Goal: Task Accomplishment & Management: Complete application form

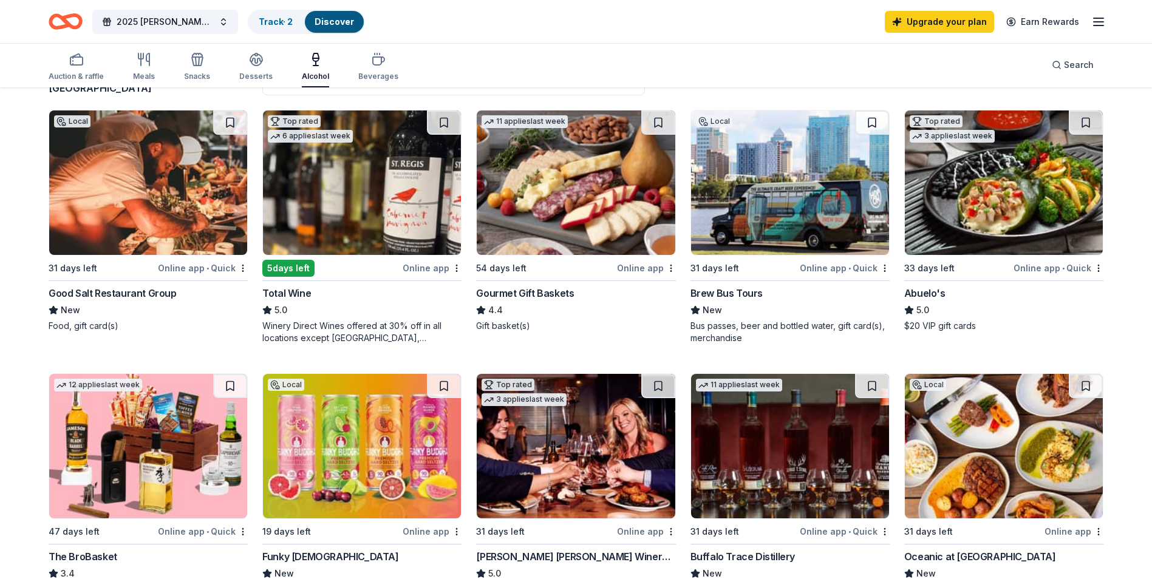
scroll to position [211, 0]
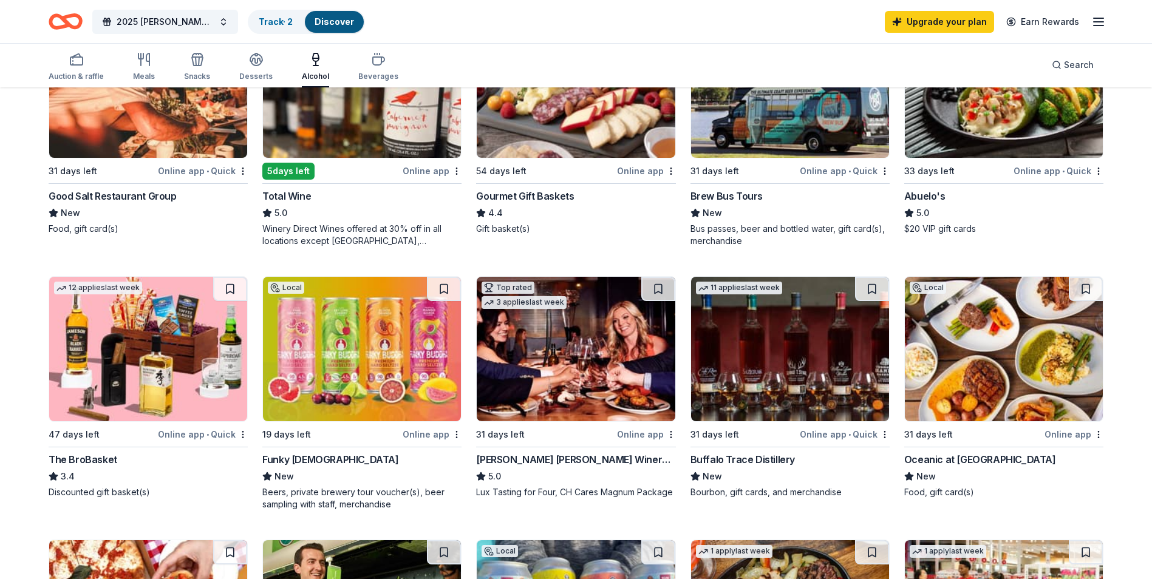
click at [97, 460] on div "The BroBasket" at bounding box center [83, 459] width 69 height 15
click at [314, 462] on div "Funky Buddha" at bounding box center [330, 459] width 136 height 15
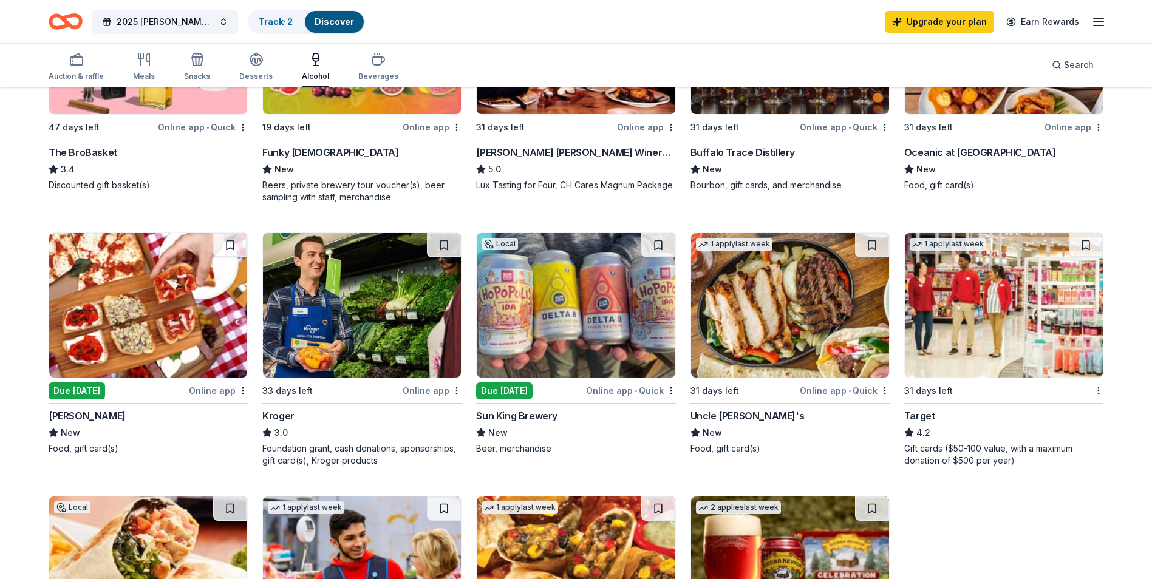
scroll to position [526, 0]
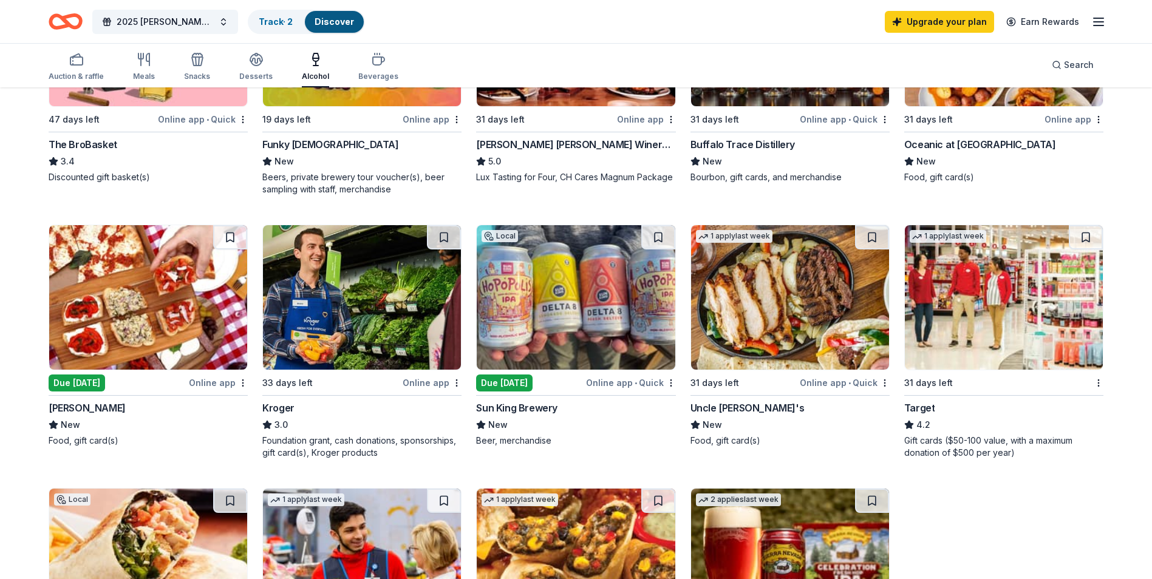
click at [213, 380] on div "Online app" at bounding box center [218, 382] width 59 height 15
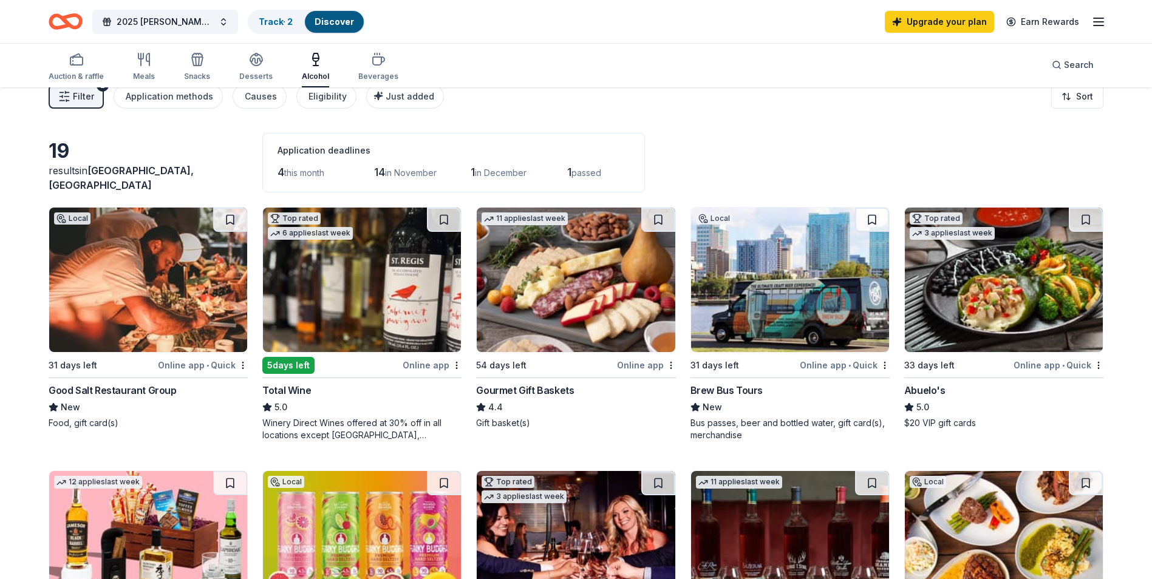
scroll to position [0, 0]
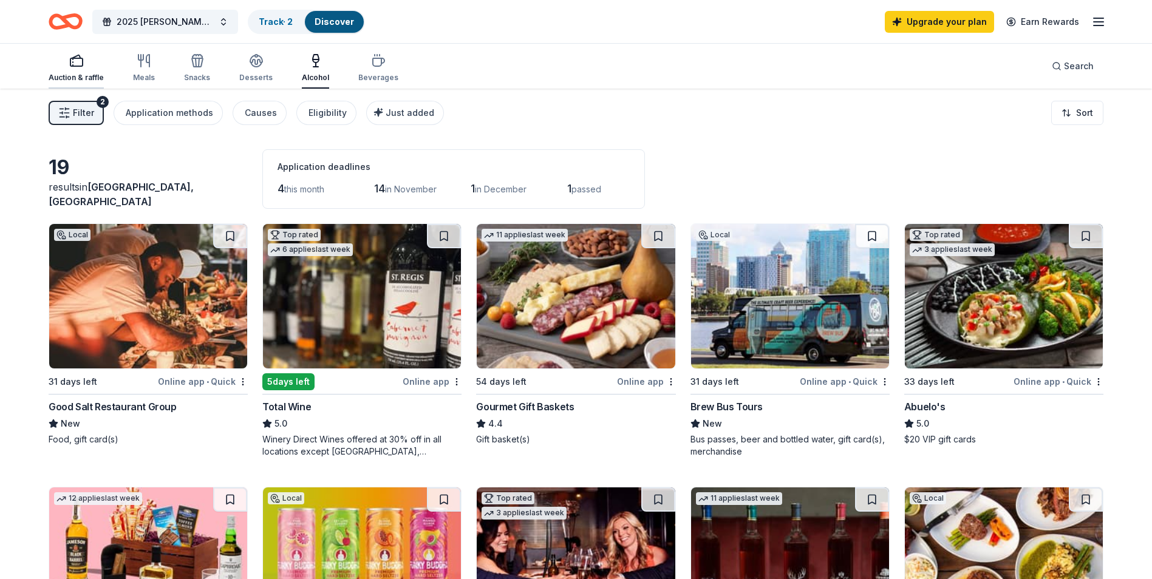
click at [81, 80] on div "Auction & raffle" at bounding box center [76, 78] width 55 height 10
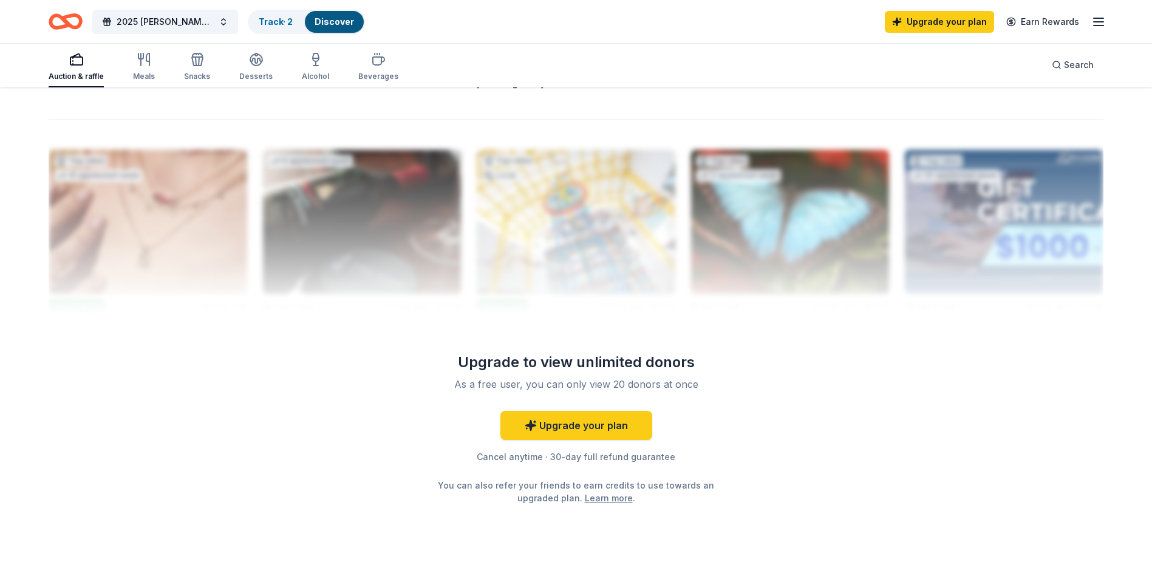
scroll to position [1182, 0]
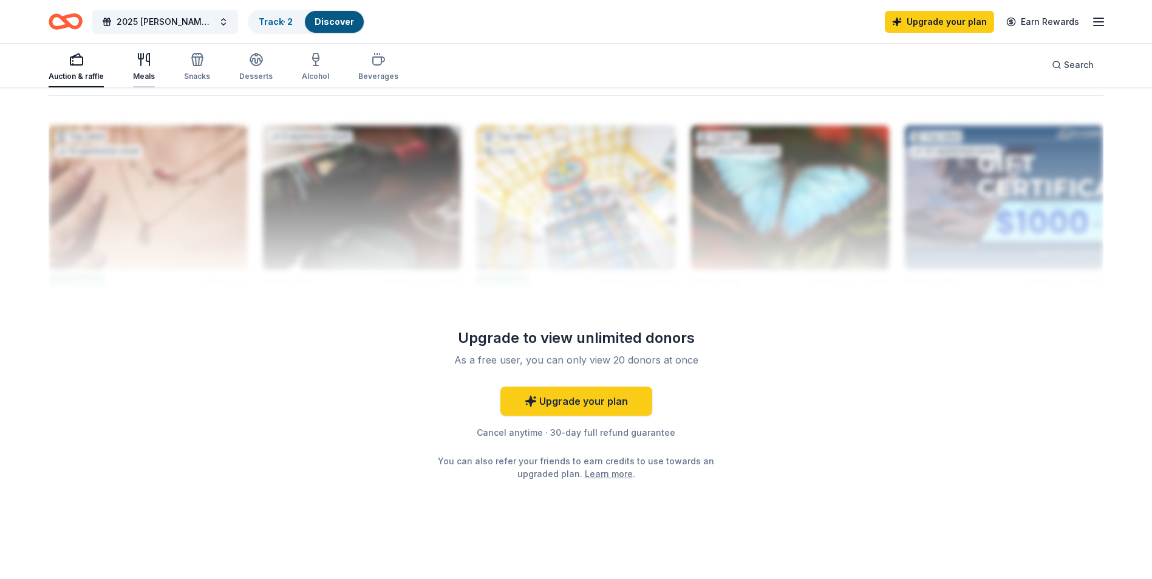
click at [145, 76] on div "Meals" at bounding box center [144, 77] width 22 height 10
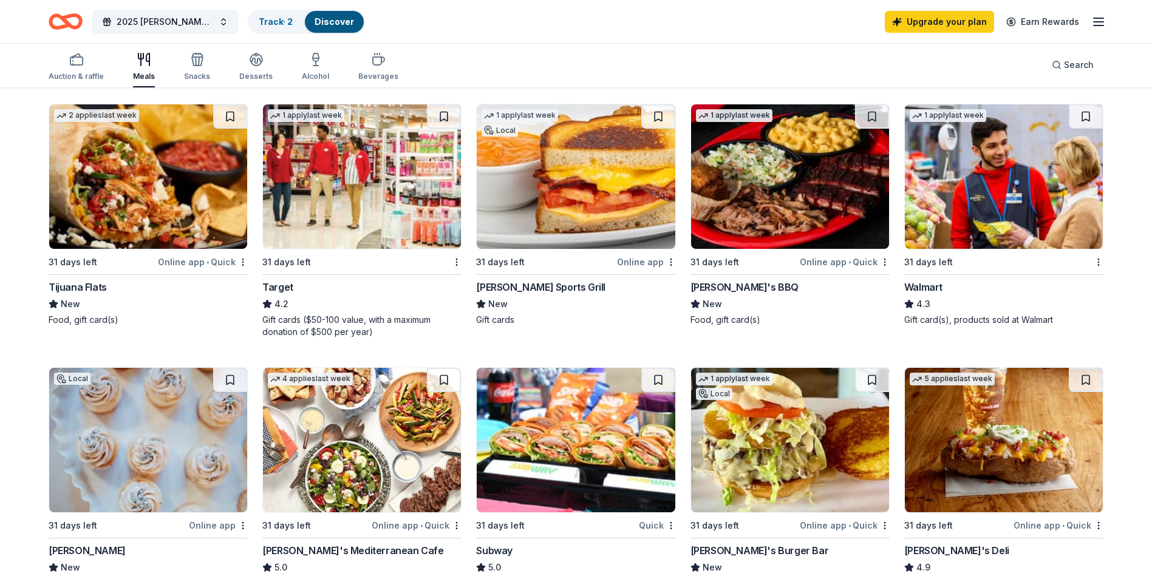
scroll to position [695, 0]
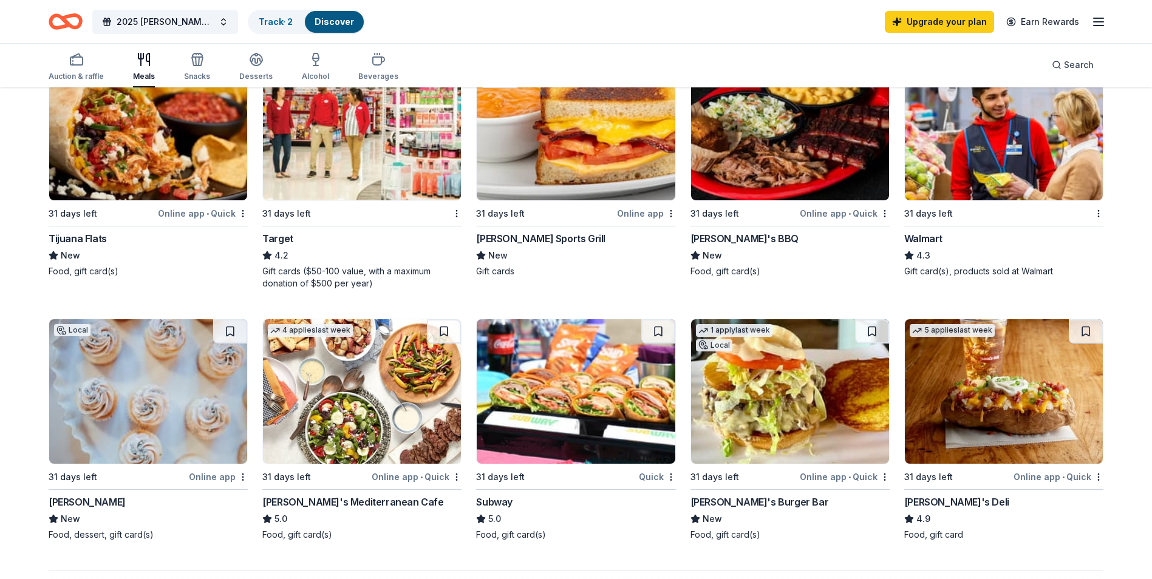
click at [935, 239] on div "Walmart" at bounding box center [923, 238] width 38 height 15
click at [827, 474] on div "Online app • Quick" at bounding box center [845, 476] width 90 height 15
click at [501, 499] on div "Subway" at bounding box center [494, 502] width 36 height 15
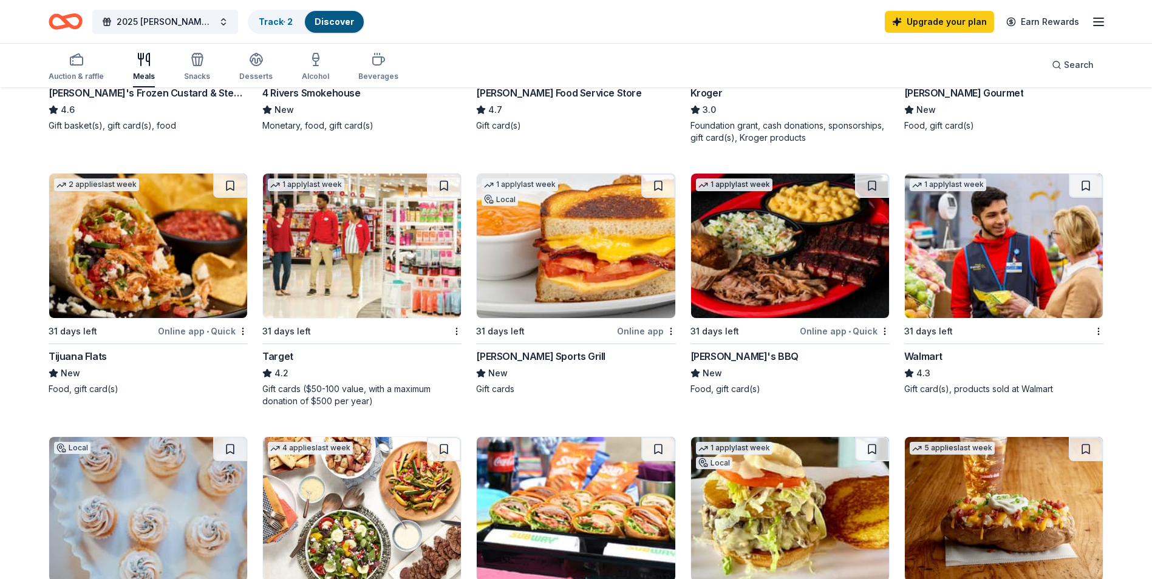
scroll to position [0, 0]
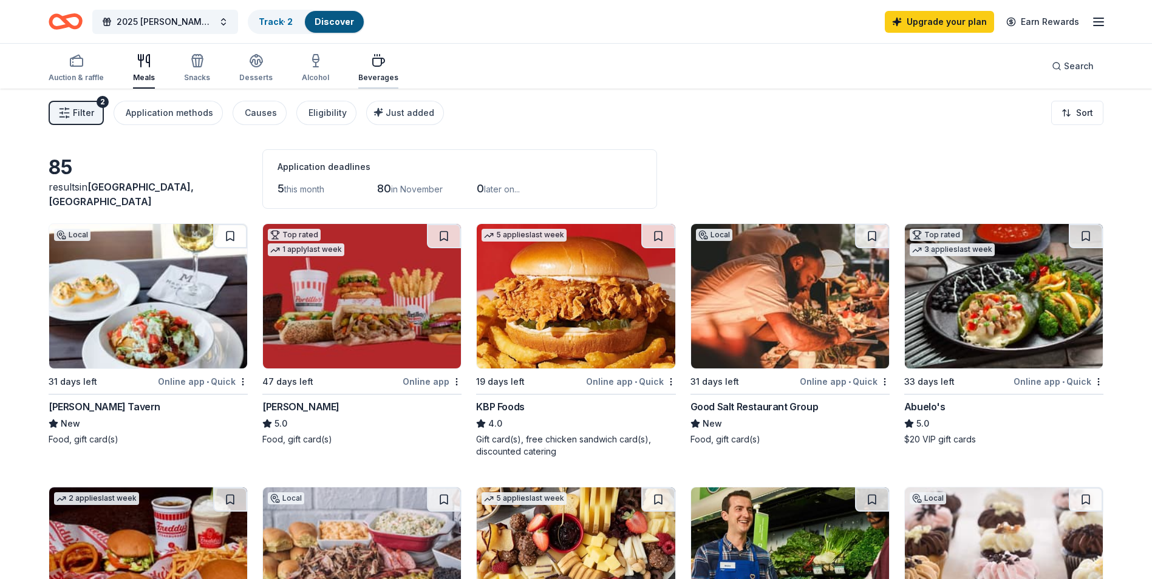
click at [369, 78] on div "Beverages" at bounding box center [378, 78] width 40 height 10
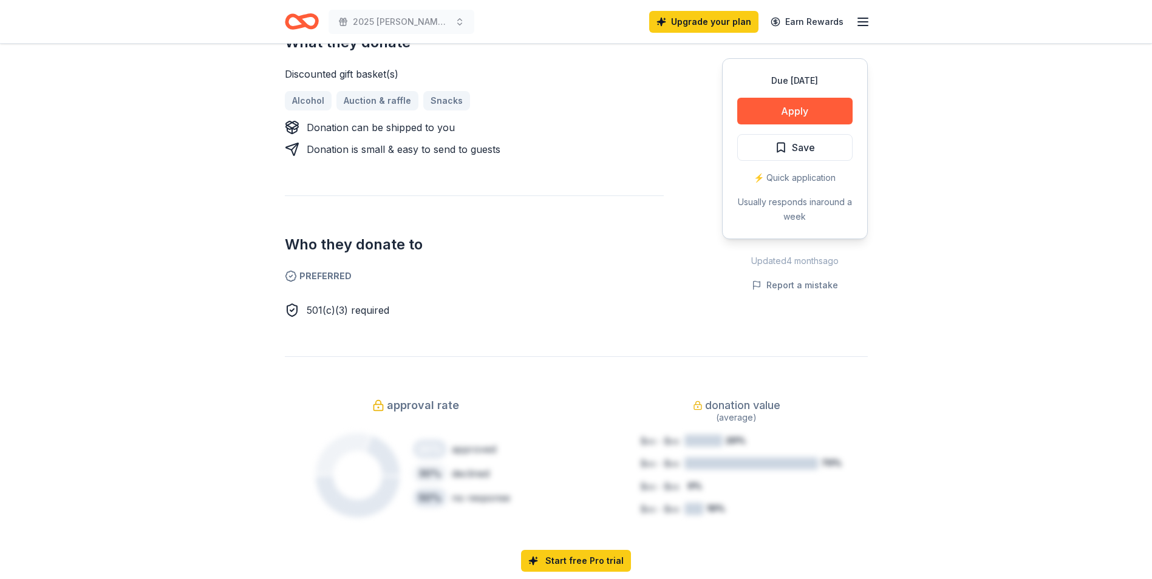
scroll to position [599, 0]
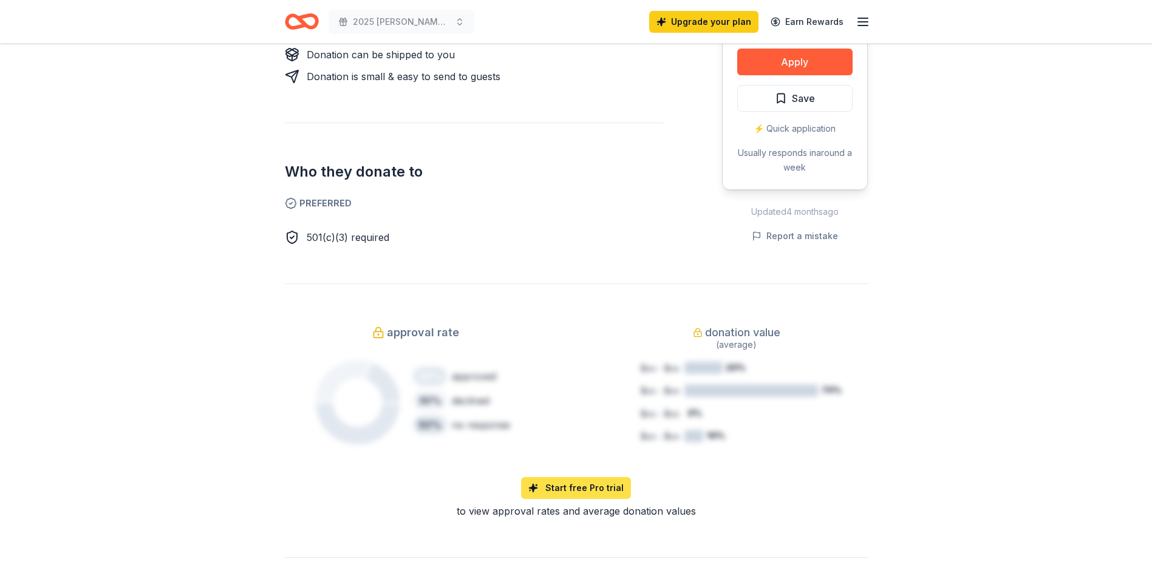
click at [566, 491] on link "Start free Pro trial" at bounding box center [576, 488] width 110 height 22
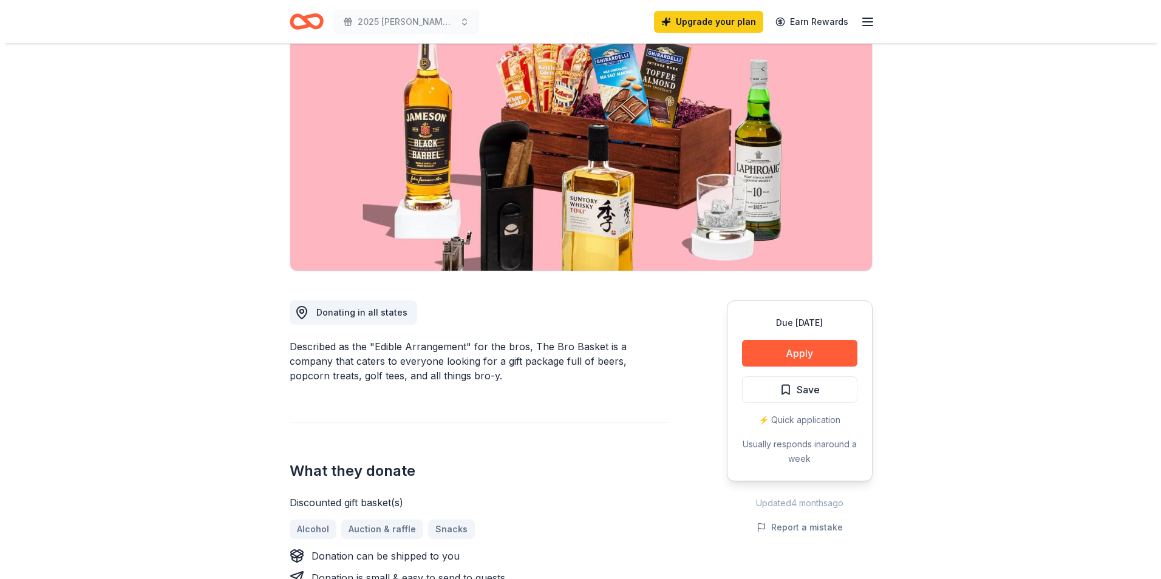
scroll to position [81, 0]
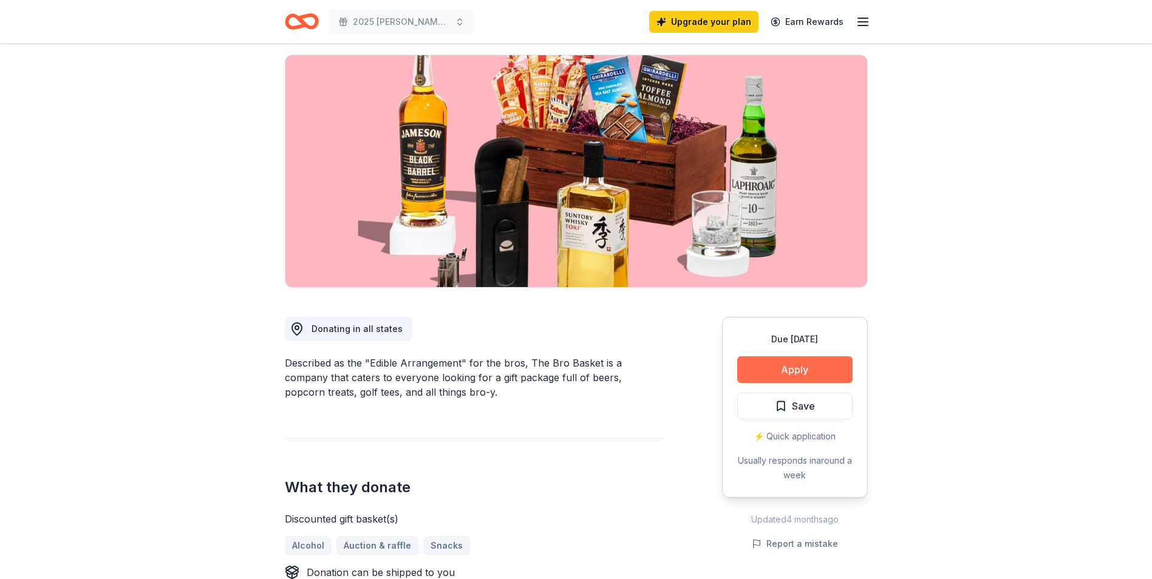
click at [813, 369] on button "Apply" at bounding box center [794, 369] width 115 height 27
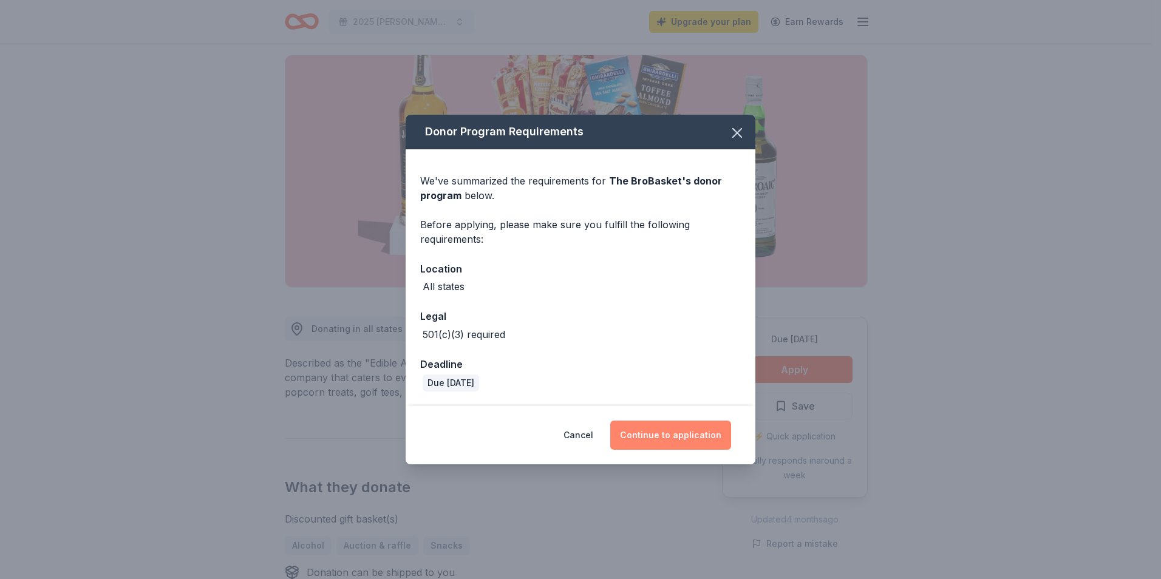
click at [668, 430] on button "Continue to application" at bounding box center [670, 435] width 121 height 29
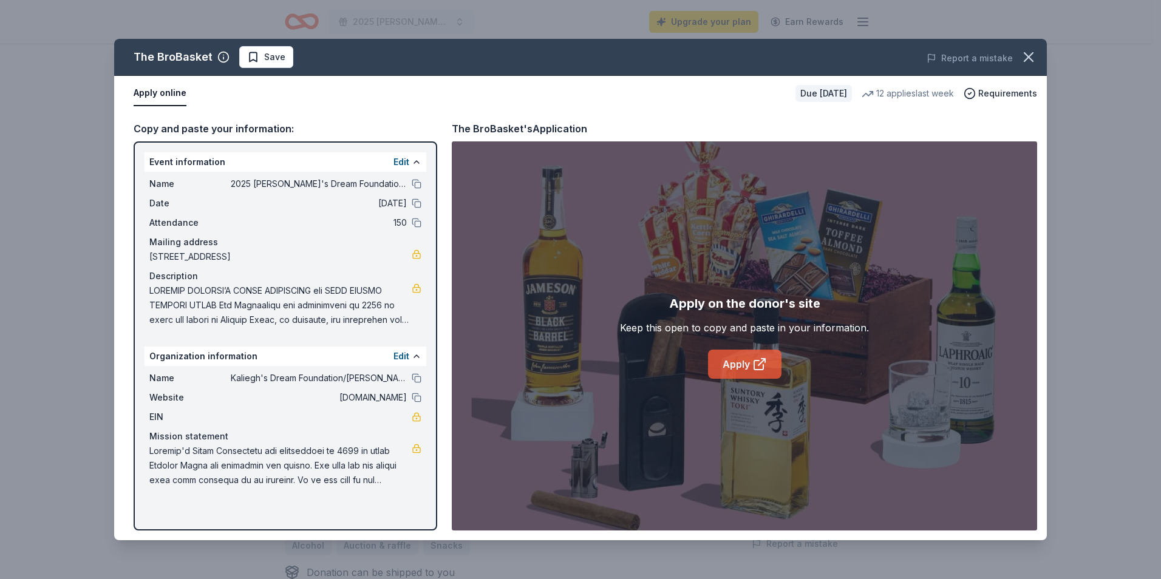
click at [738, 362] on link "Apply" at bounding box center [744, 364] width 73 height 29
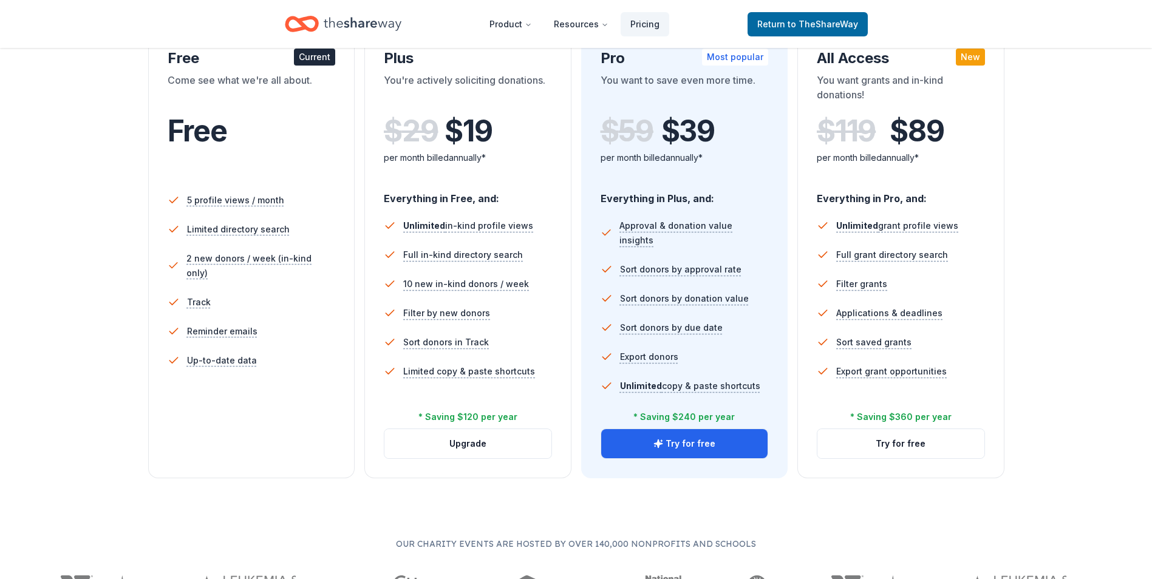
scroll to position [243, 0]
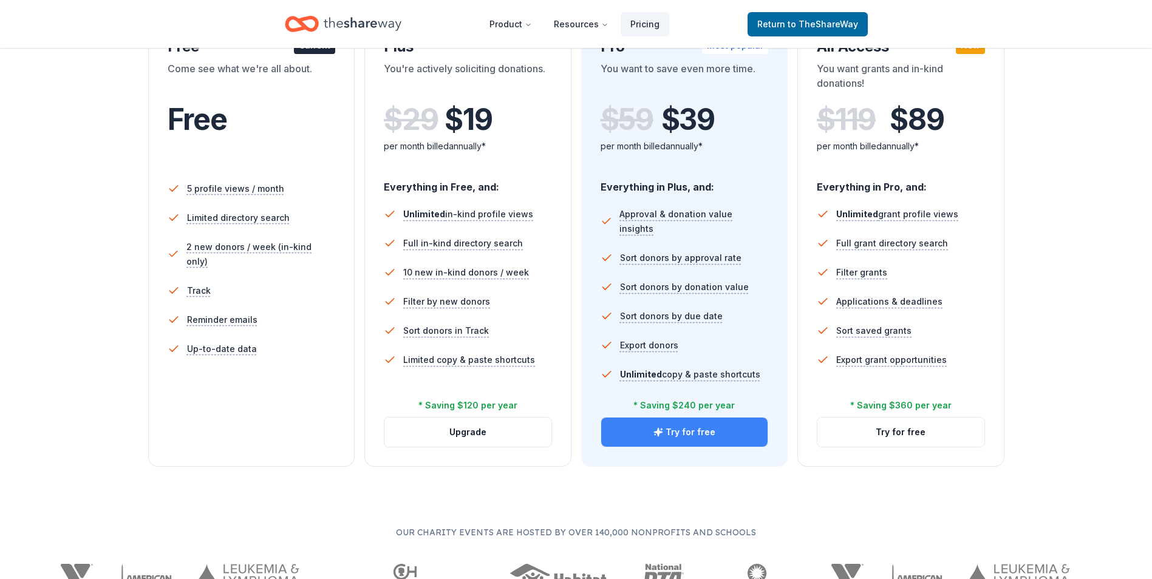
click at [749, 434] on button "Try for free" at bounding box center [684, 432] width 167 height 29
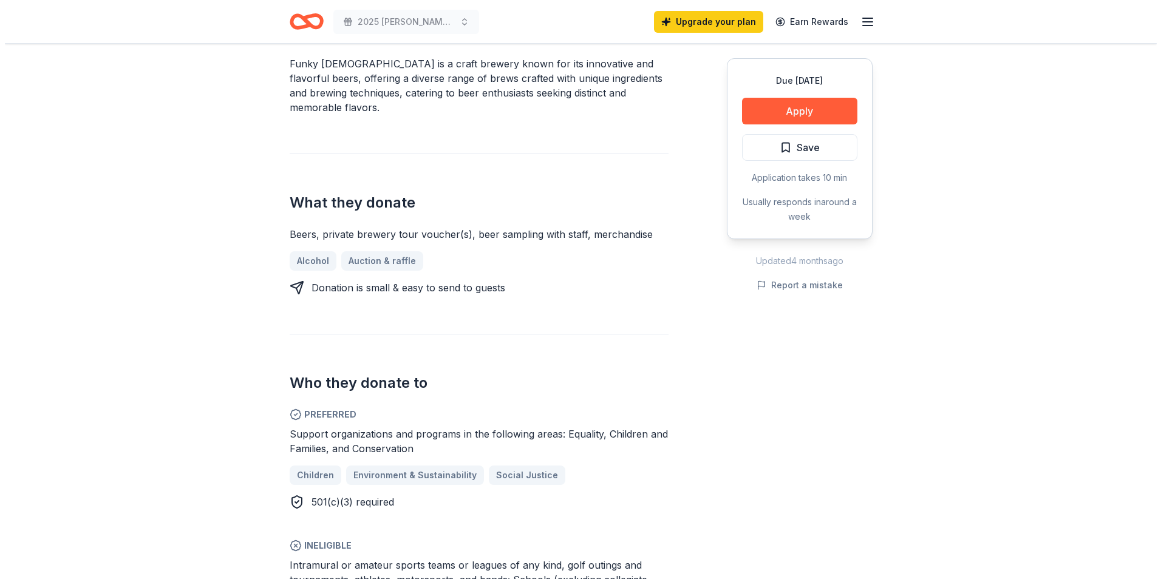
scroll to position [445, 0]
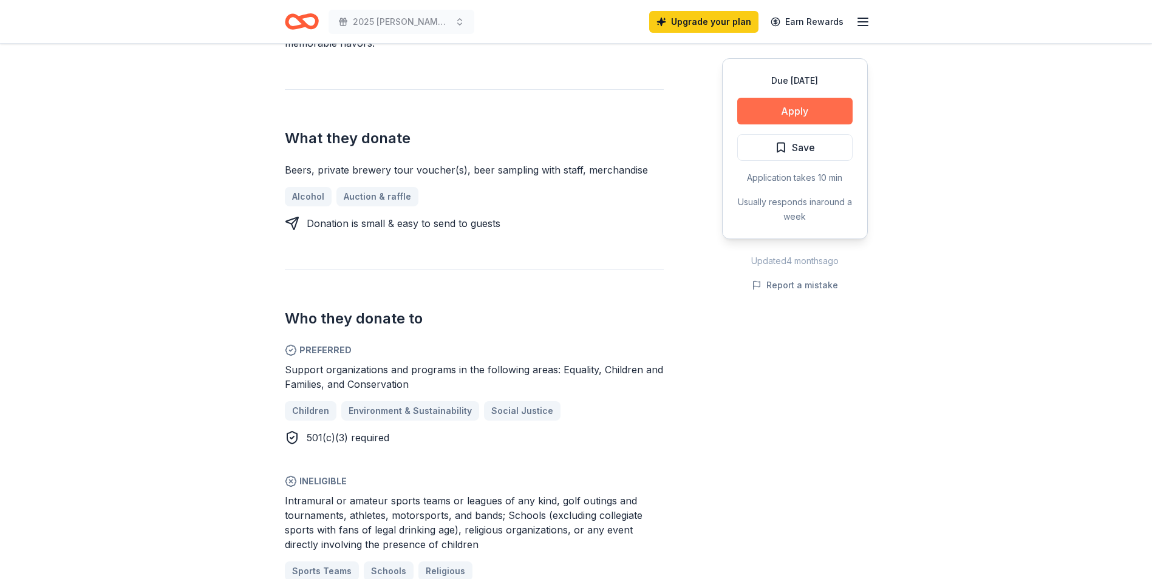
click at [825, 121] on button "Apply" at bounding box center [794, 111] width 115 height 27
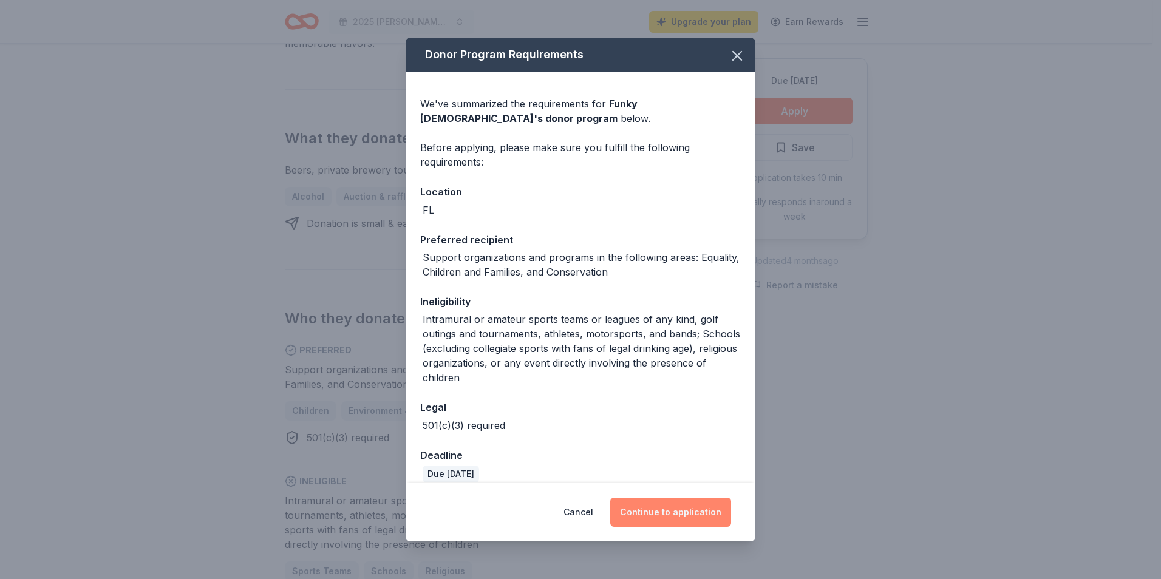
click at [682, 506] on button "Continue to application" at bounding box center [670, 512] width 121 height 29
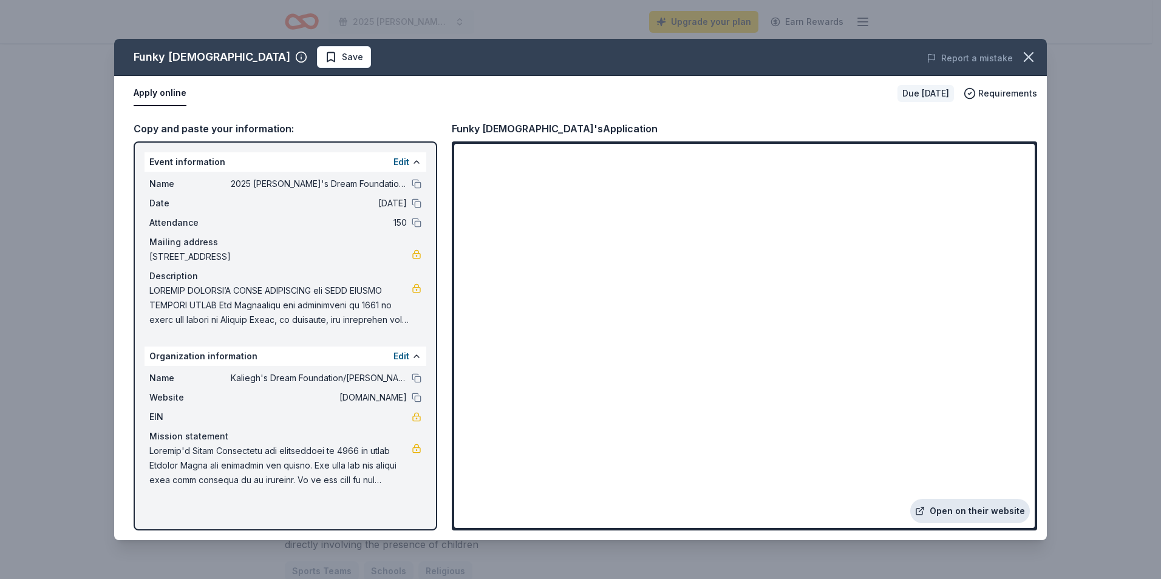
click at [1000, 516] on link "Open on their website" at bounding box center [970, 511] width 120 height 24
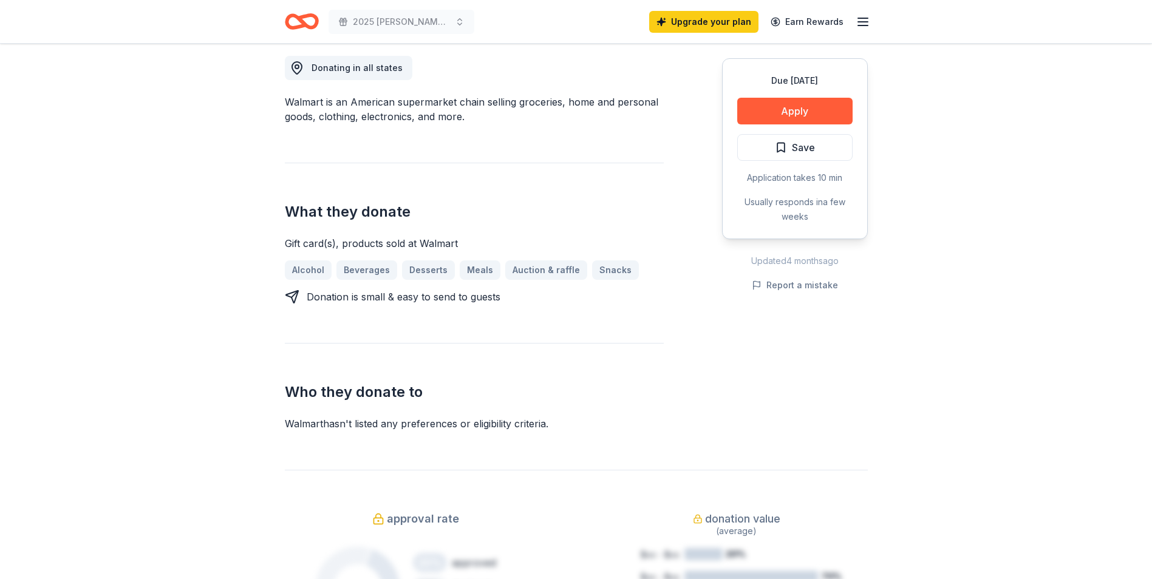
scroll to position [348, 0]
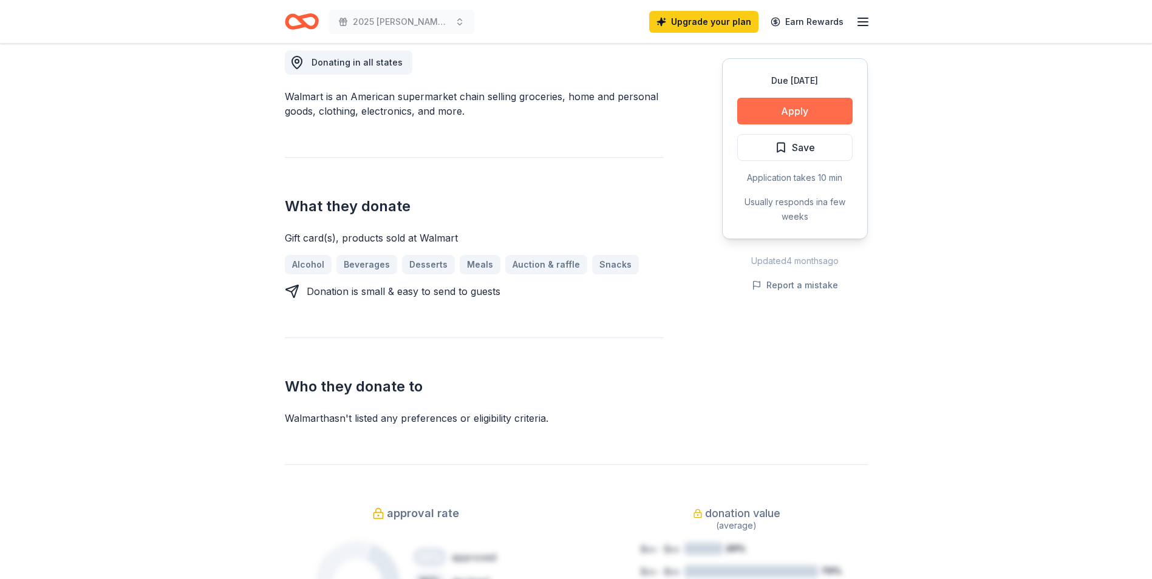
click at [806, 109] on button "Apply" at bounding box center [794, 111] width 115 height 27
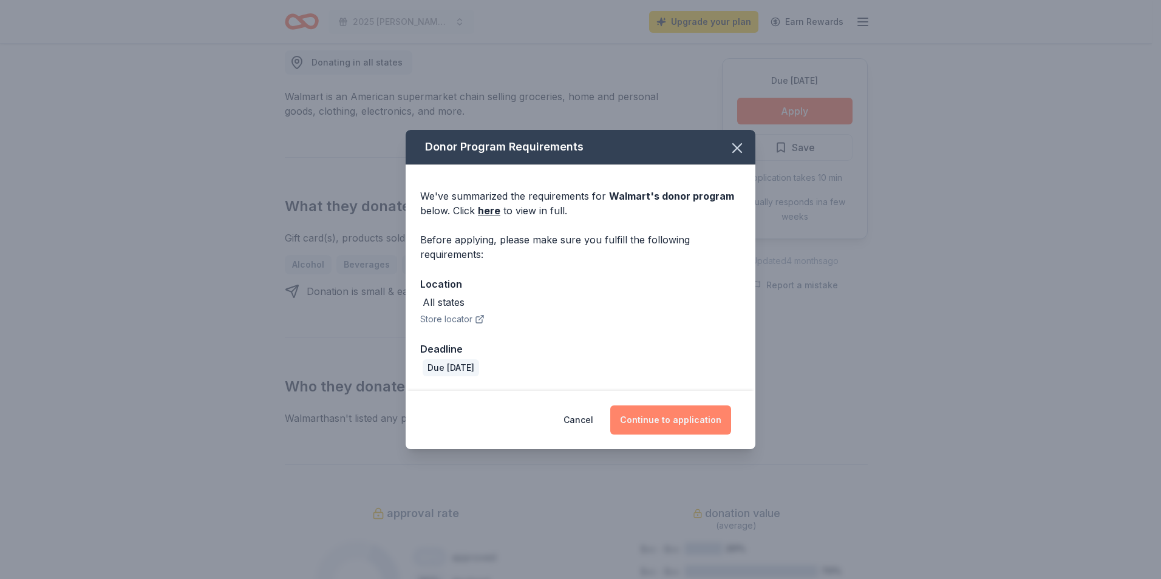
click at [686, 418] on button "Continue to application" at bounding box center [670, 420] width 121 height 29
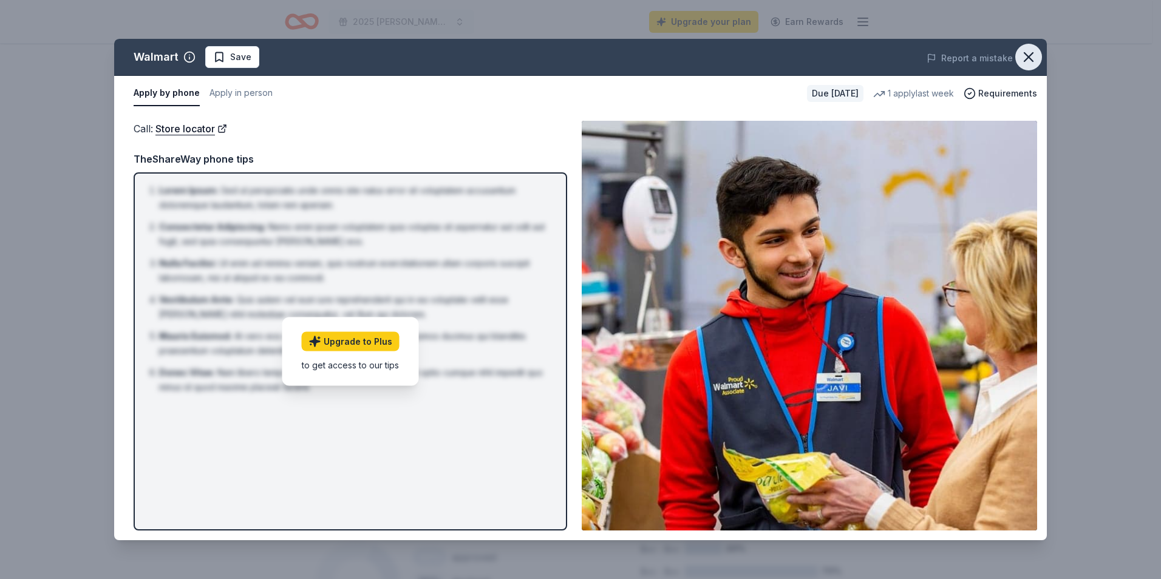
click at [1027, 54] on icon "button" at bounding box center [1028, 57] width 17 height 17
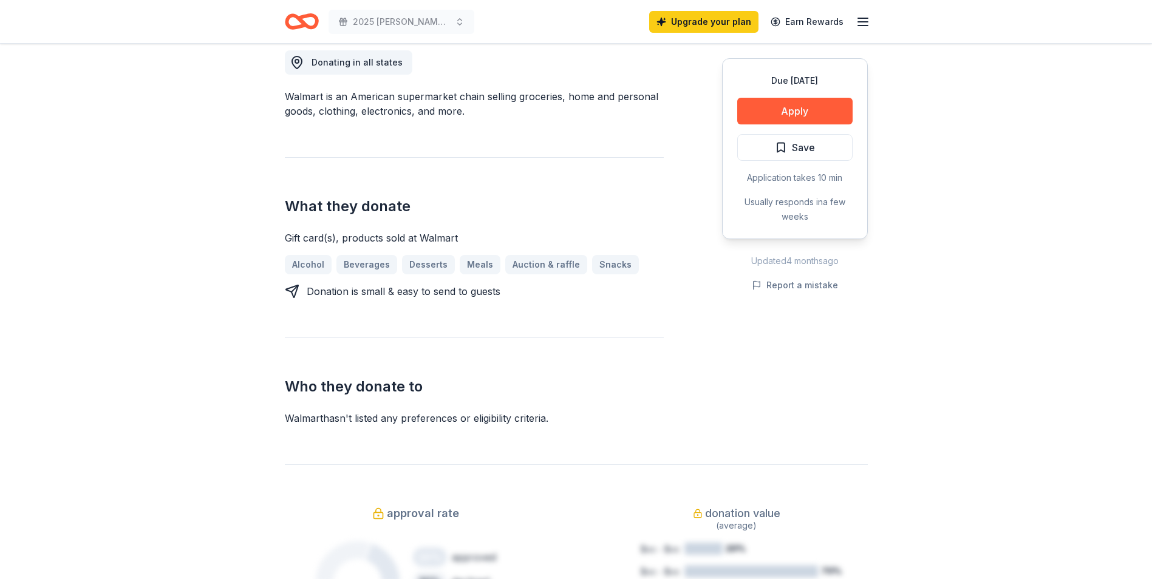
scroll to position [0, 0]
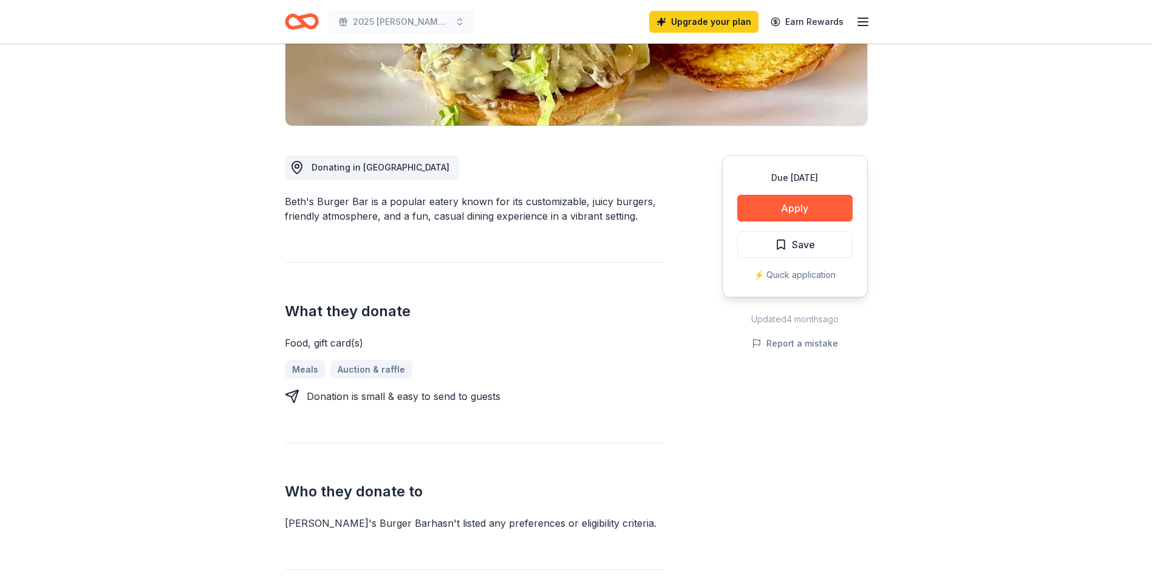
scroll to position [251, 0]
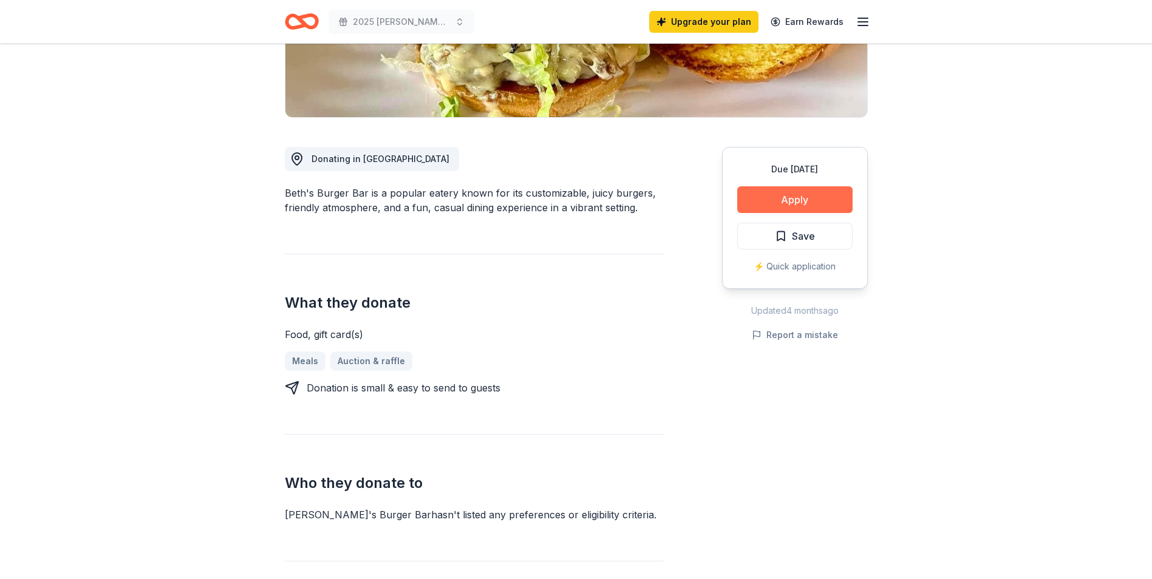
click at [803, 197] on button "Apply" at bounding box center [794, 199] width 115 height 27
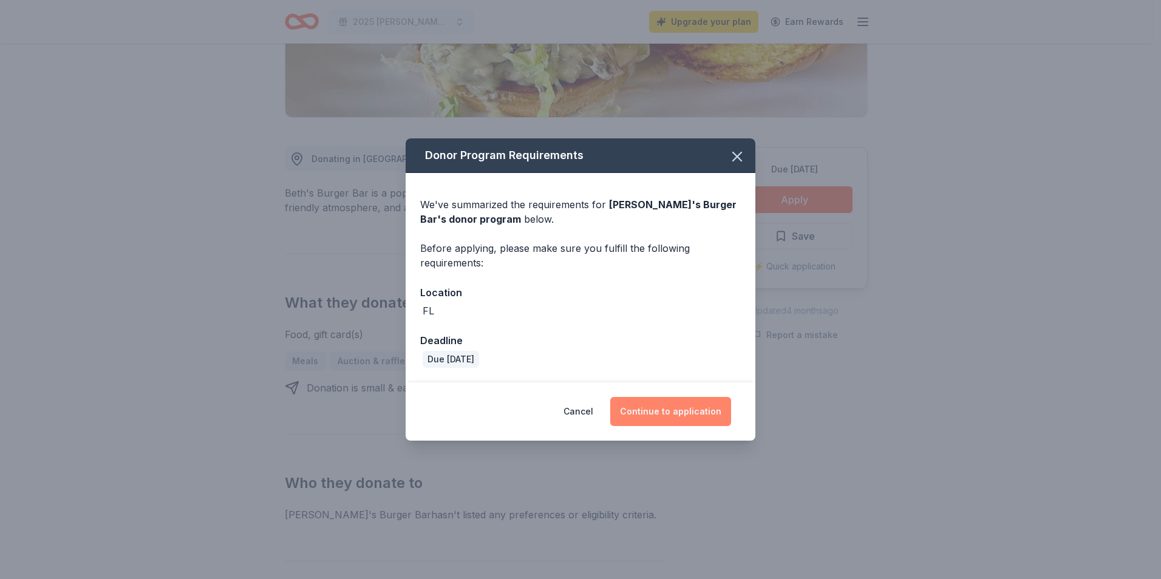
click at [683, 415] on button "Continue to application" at bounding box center [670, 411] width 121 height 29
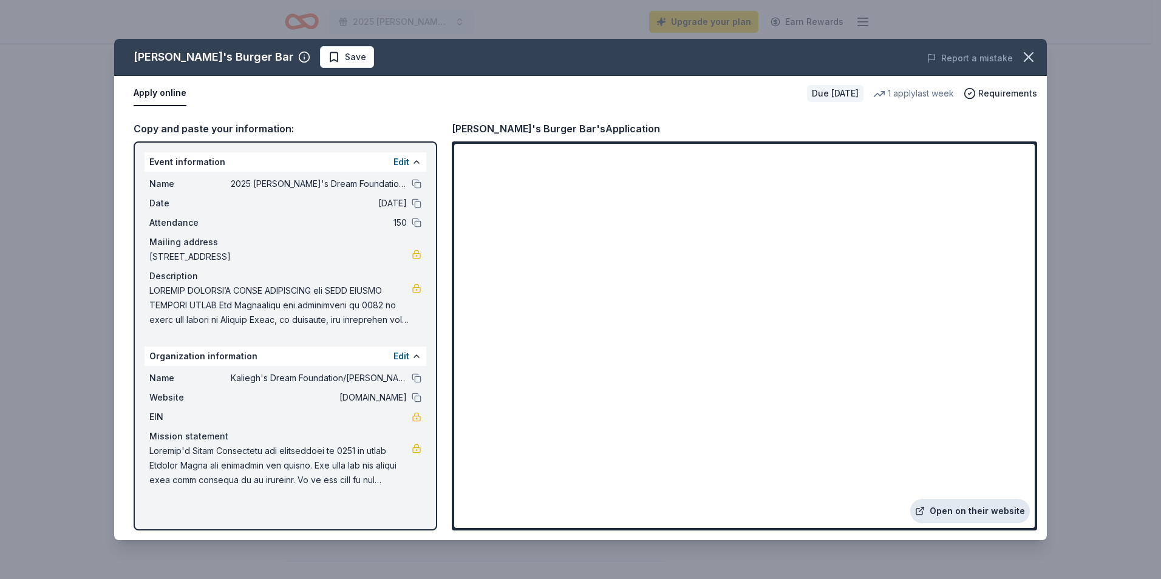
click at [952, 508] on link "Open on their website" at bounding box center [970, 511] width 120 height 24
click at [1033, 56] on icon "button" at bounding box center [1028, 57] width 17 height 17
